Goal: Find specific page/section: Find specific page/section

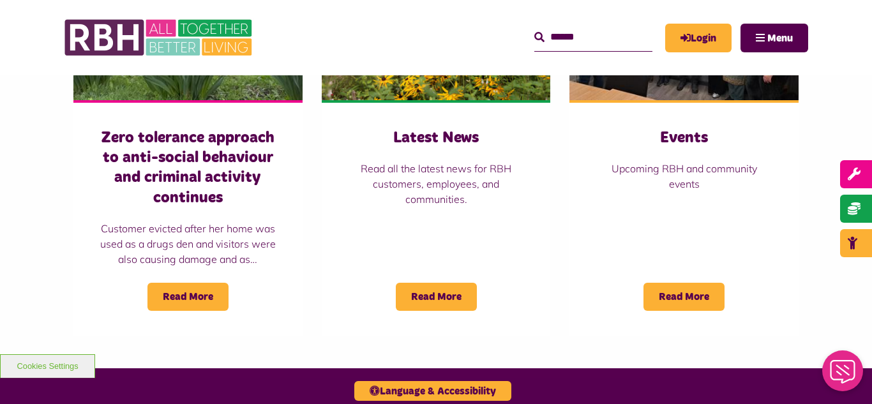
scroll to position [996, 0]
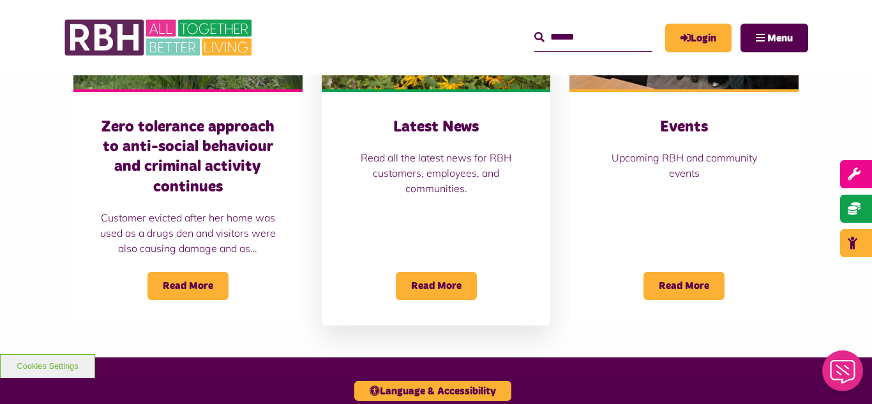
click at [449, 86] on img at bounding box center [436, 17] width 229 height 143
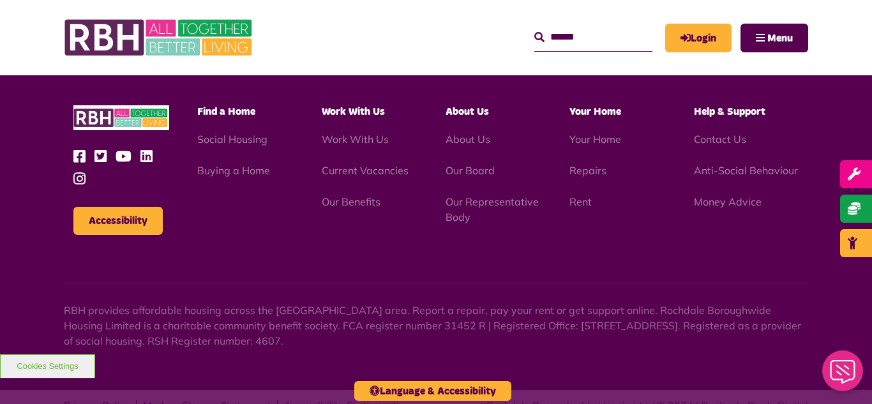
scroll to position [1390, 0]
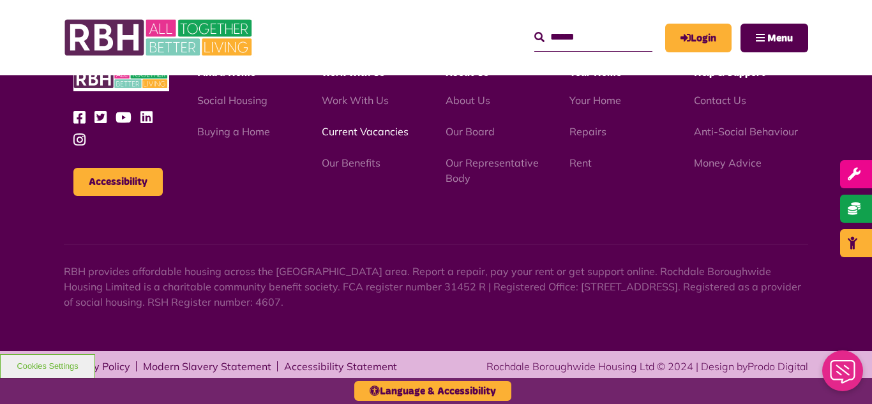
click at [358, 131] on link "Current Vacancies" at bounding box center [365, 131] width 87 height 13
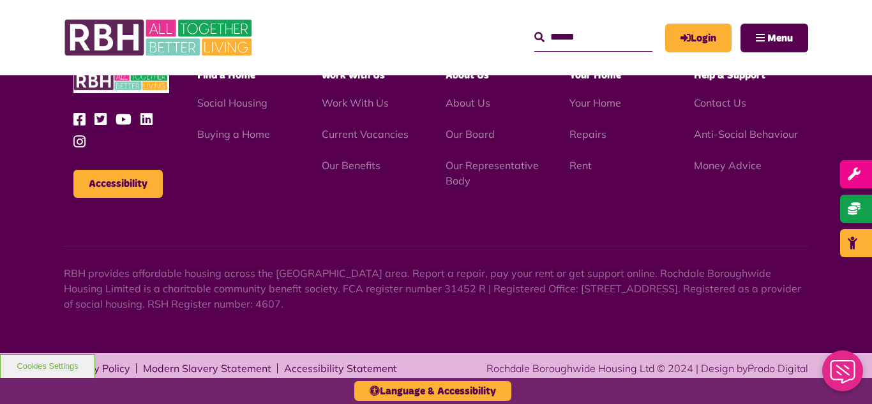
scroll to position [1541, 0]
